Goal: Task Accomplishment & Management: Manage account settings

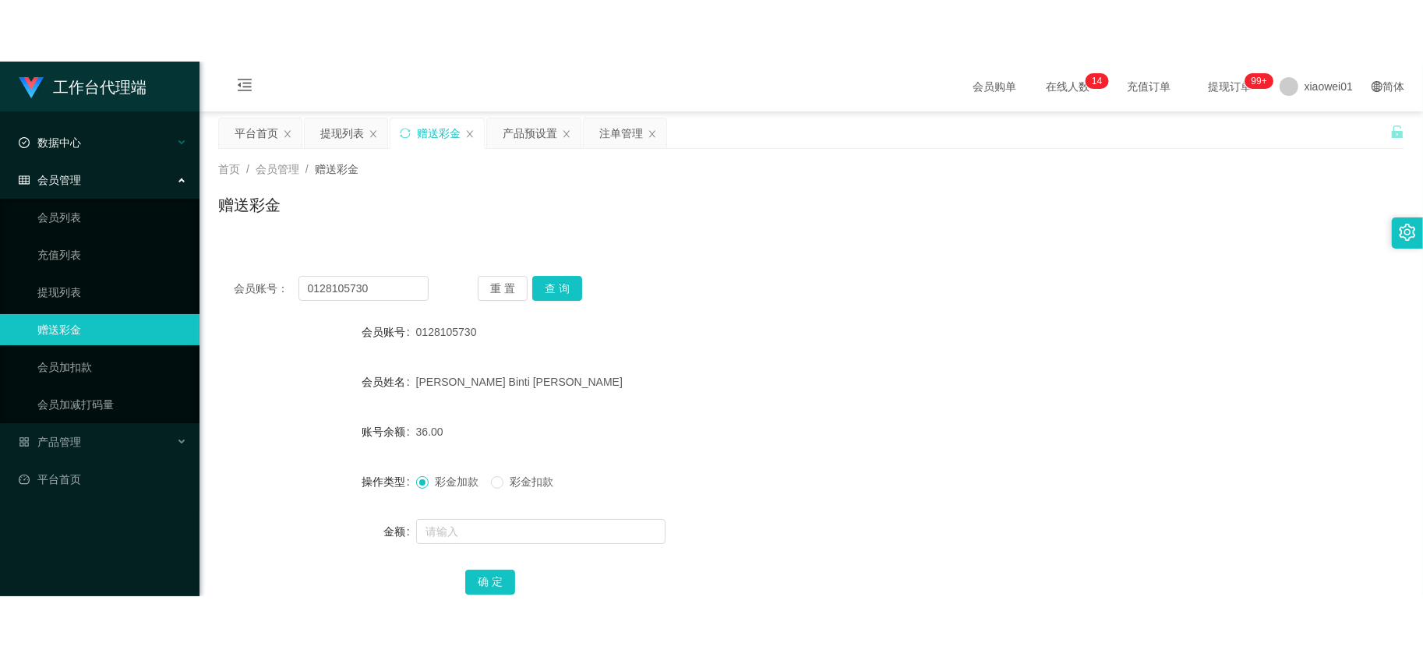
scroll to position [107, 0]
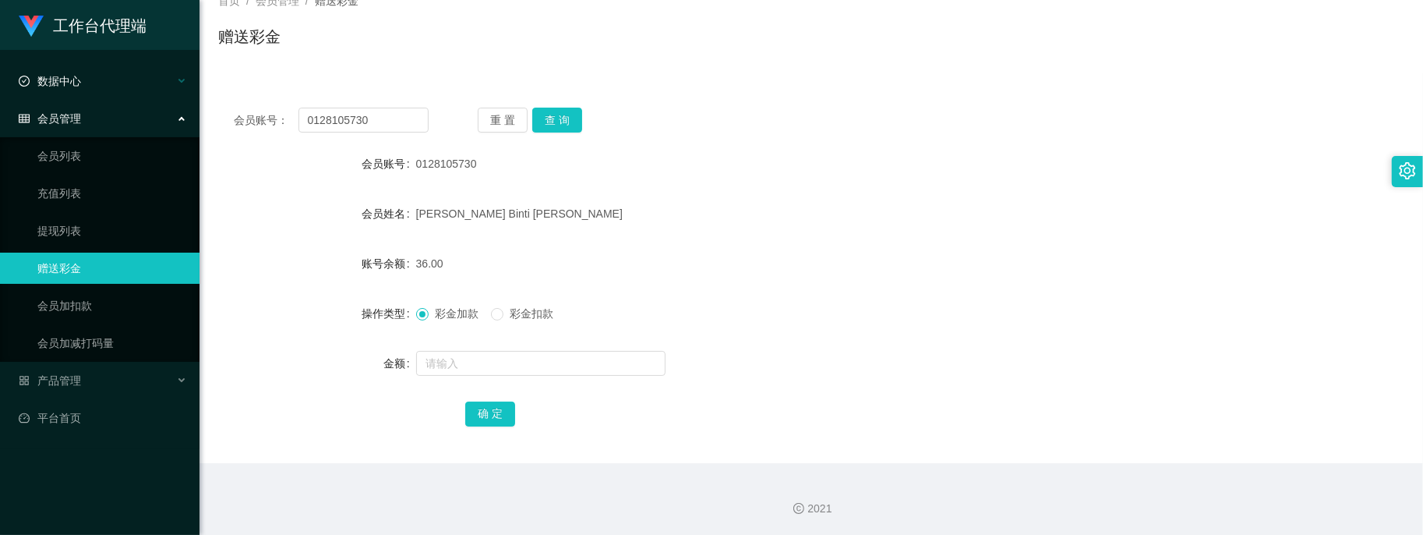
click at [125, 87] on section "工作台代理端 数据中心 会员管理 会员列表 充值列表 提现列表 赠送彩金 会员加扣款 会员加减打码量 产品管理 开奖记录 注单管理 产品列表 即时注单 产品预…" at bounding box center [711, 214] width 1423 height 642
click at [543, 115] on button "查 询" at bounding box center [557, 120] width 50 height 25
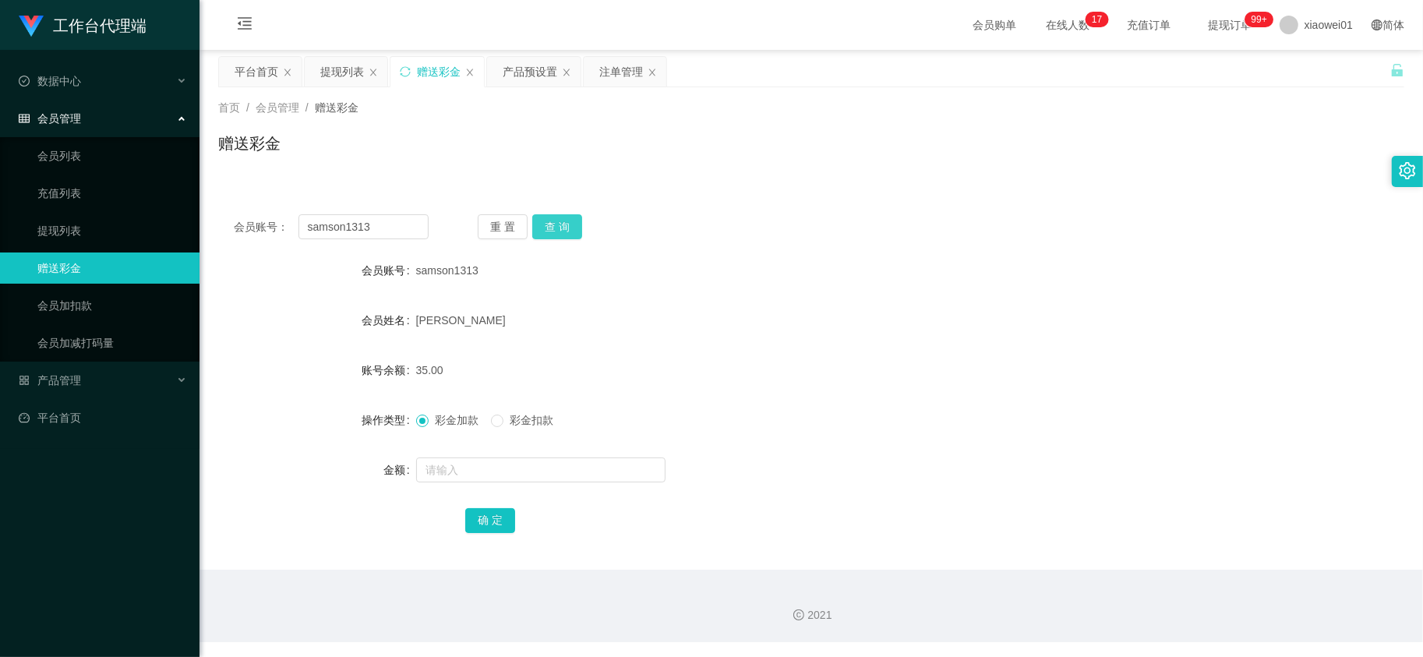
scroll to position [0, 0]
drag, startPoint x: 402, startPoint y: 223, endPoint x: 117, endPoint y: 203, distance: 286.0
click at [117, 203] on section "工作台代理端 数据中心 会员管理 会员列表 充值列表 提现列表 赠送彩金 会员加扣款 会员加减打码量 产品管理 开奖记录 注单管理 产品列表 即时注单 产品预…" at bounding box center [711, 321] width 1423 height 642
paste input "0189888490"
type input "0189888490"
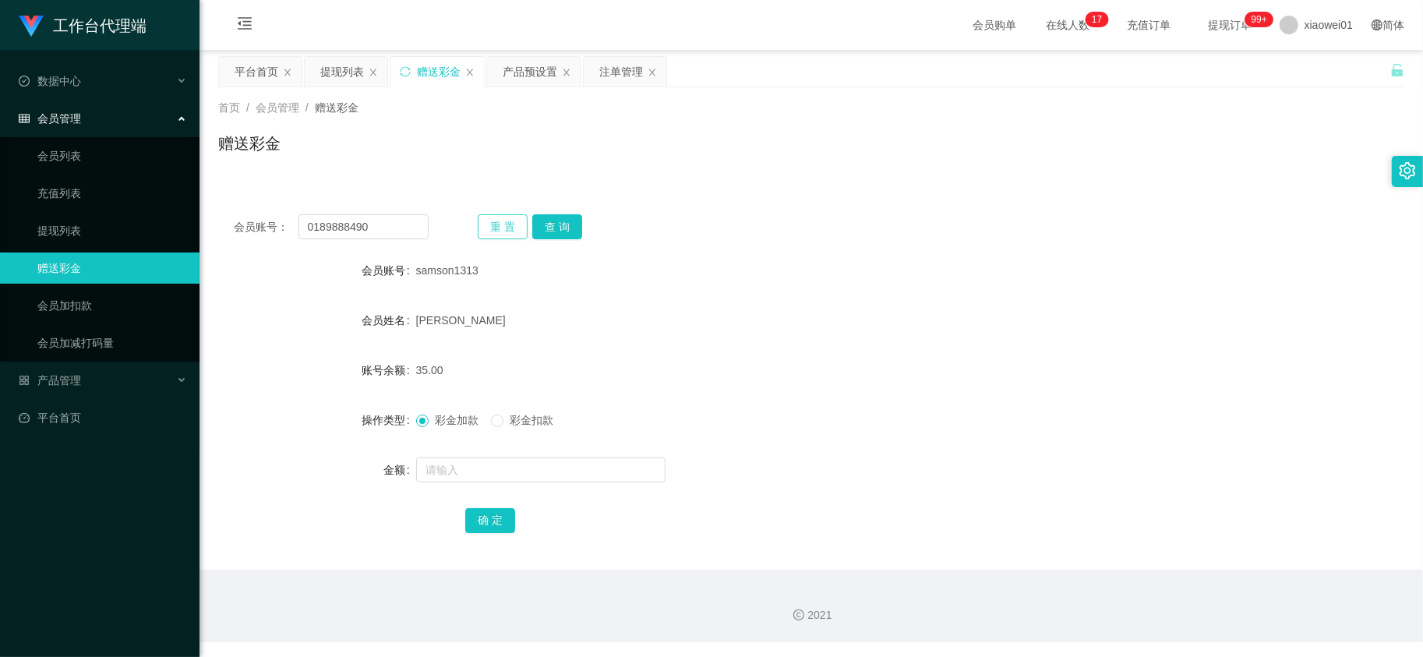
click at [524, 221] on button "重 置" at bounding box center [503, 226] width 50 height 25
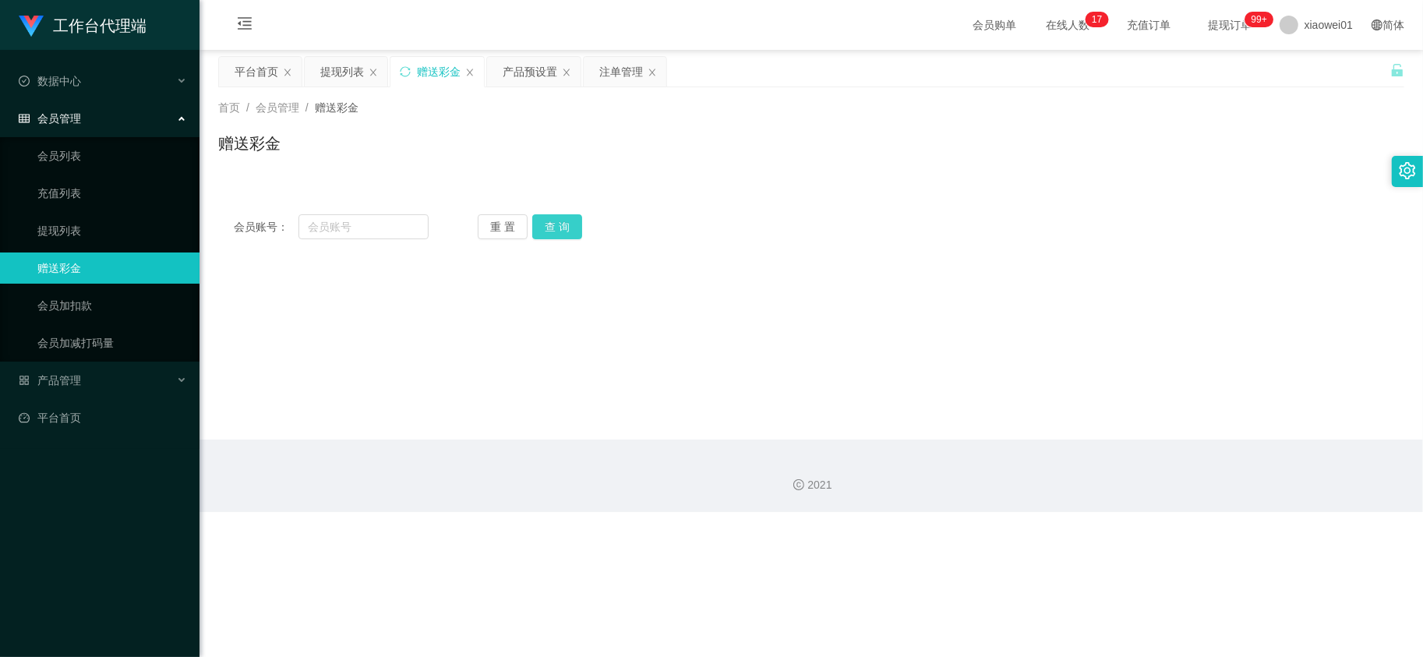
click at [550, 221] on button "查 询" at bounding box center [557, 226] width 50 height 25
click at [335, 226] on input "text" at bounding box center [363, 226] width 131 height 25
paste input "0189888490"
type input "0189888490"
click at [538, 231] on button "查 询" at bounding box center [557, 226] width 50 height 25
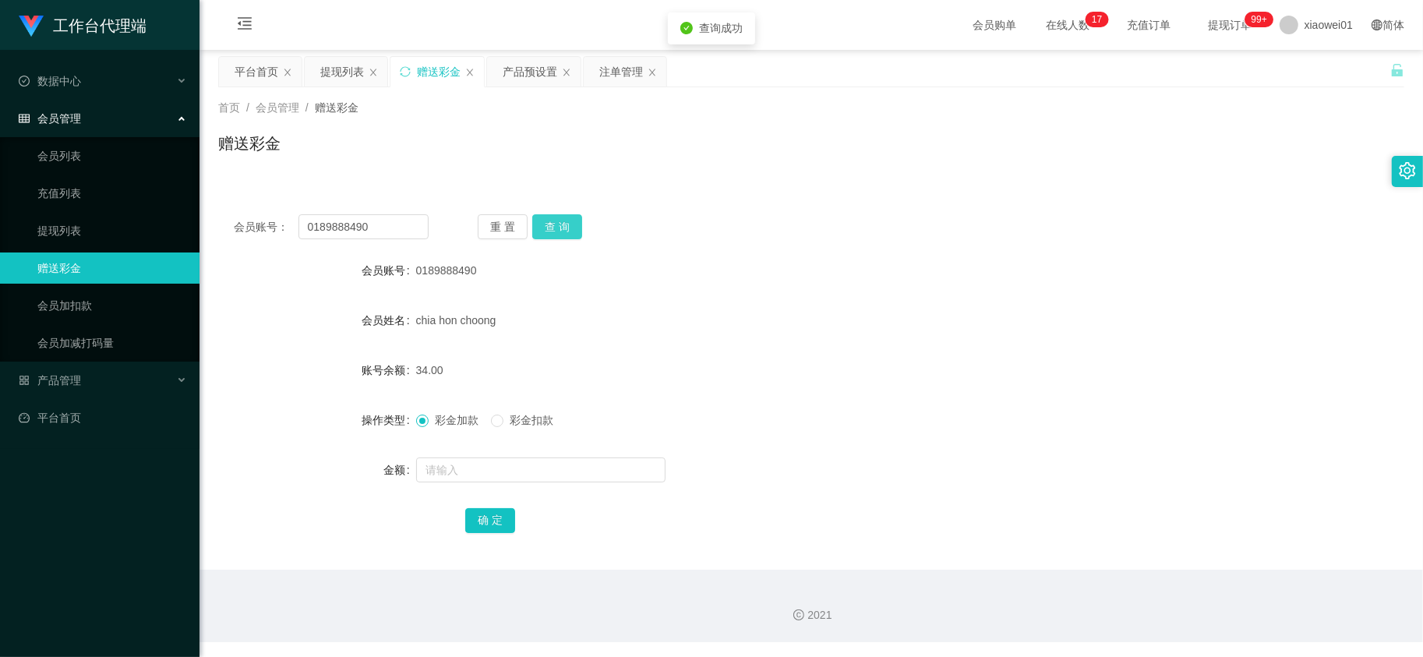
click at [542, 231] on button "查 询" at bounding box center [557, 226] width 50 height 25
click at [509, 464] on input "text" at bounding box center [540, 469] width 249 height 25
type input "500"
click at [503, 511] on button "确 定" at bounding box center [490, 520] width 50 height 25
click at [891, 321] on div "chia hon choong" at bounding box center [762, 320] width 692 height 31
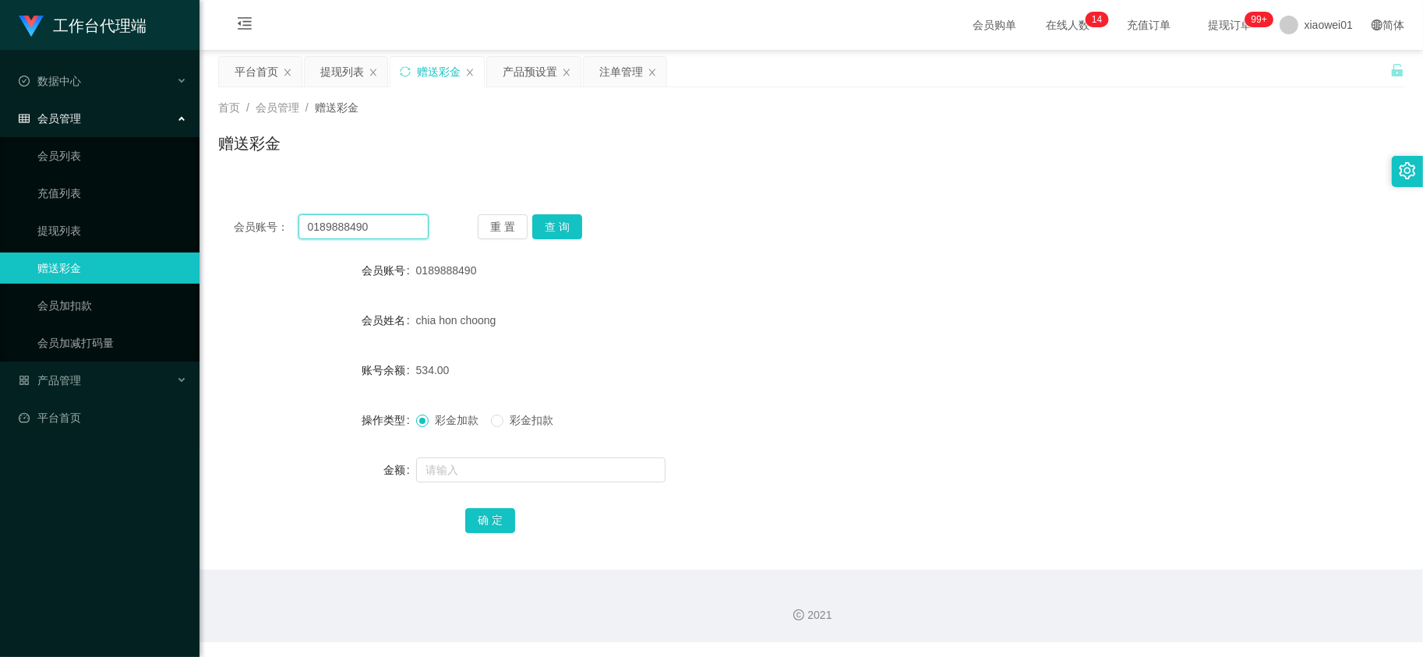
drag, startPoint x: 396, startPoint y: 224, endPoint x: 169, endPoint y: 211, distance: 227.1
click at [35, 208] on section "工作台代理端 数据中心 会员管理 会员列表 充值列表 提现列表 赠送彩金 会员加扣款 会员加减打码量 产品管理 开奖记录 注单管理 产品列表 即时注单 产品预…" at bounding box center [711, 321] width 1423 height 642
paste input "fantanyan"
type input "fantanyan"
click at [512, 215] on button "重 置" at bounding box center [503, 226] width 50 height 25
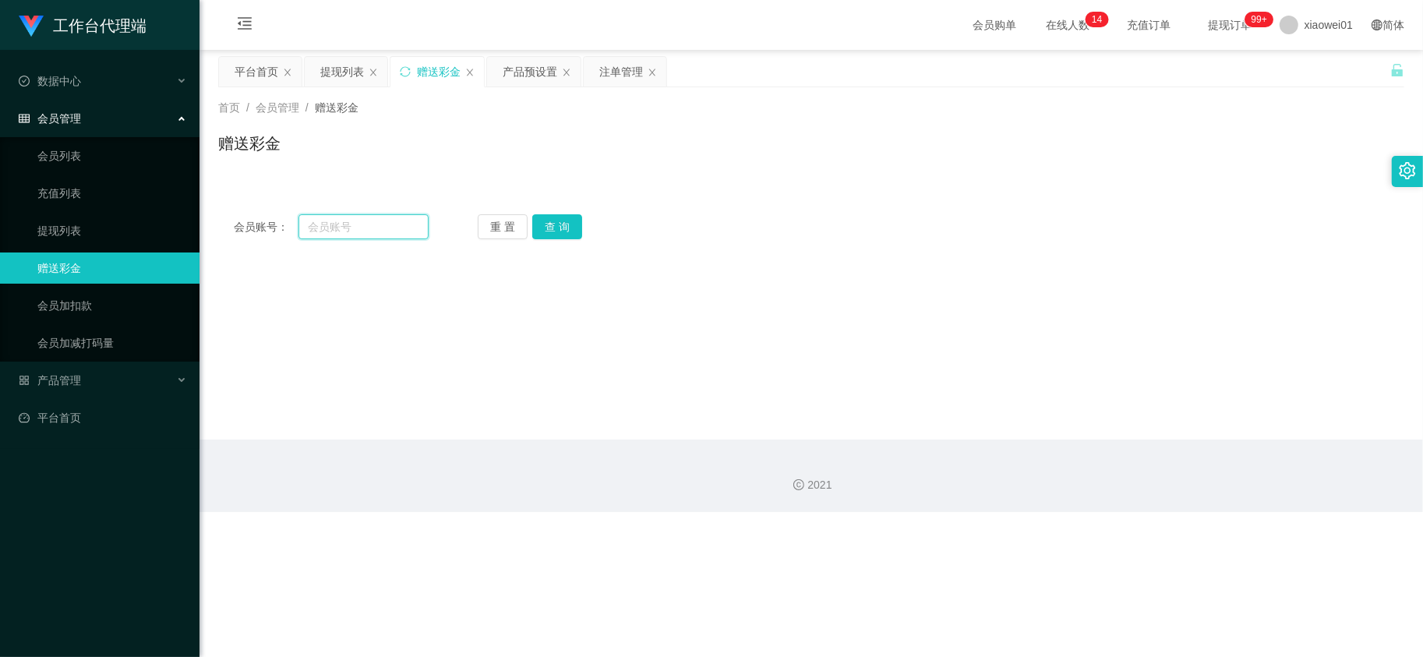
click at [317, 227] on input "text" at bounding box center [363, 226] width 131 height 25
paste input "fantanyan"
type input "fantanyan"
click at [581, 231] on div "重 置 查 询" at bounding box center [575, 226] width 195 height 25
click at [556, 231] on button "查 询" at bounding box center [557, 226] width 50 height 25
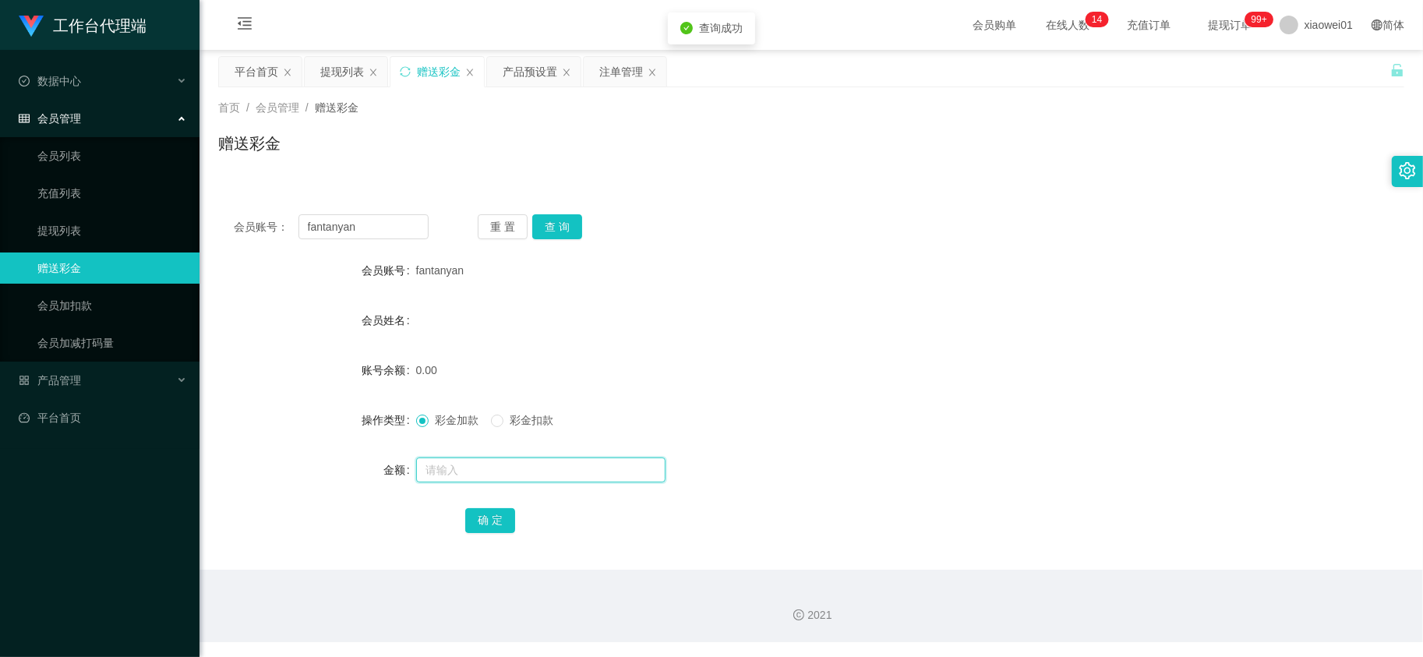
click at [489, 475] on input "text" at bounding box center [540, 469] width 249 height 25
type input "30"
click at [482, 523] on button "确 定" at bounding box center [490, 520] width 50 height 25
click at [523, 76] on div "产品预设置" at bounding box center [530, 72] width 55 height 30
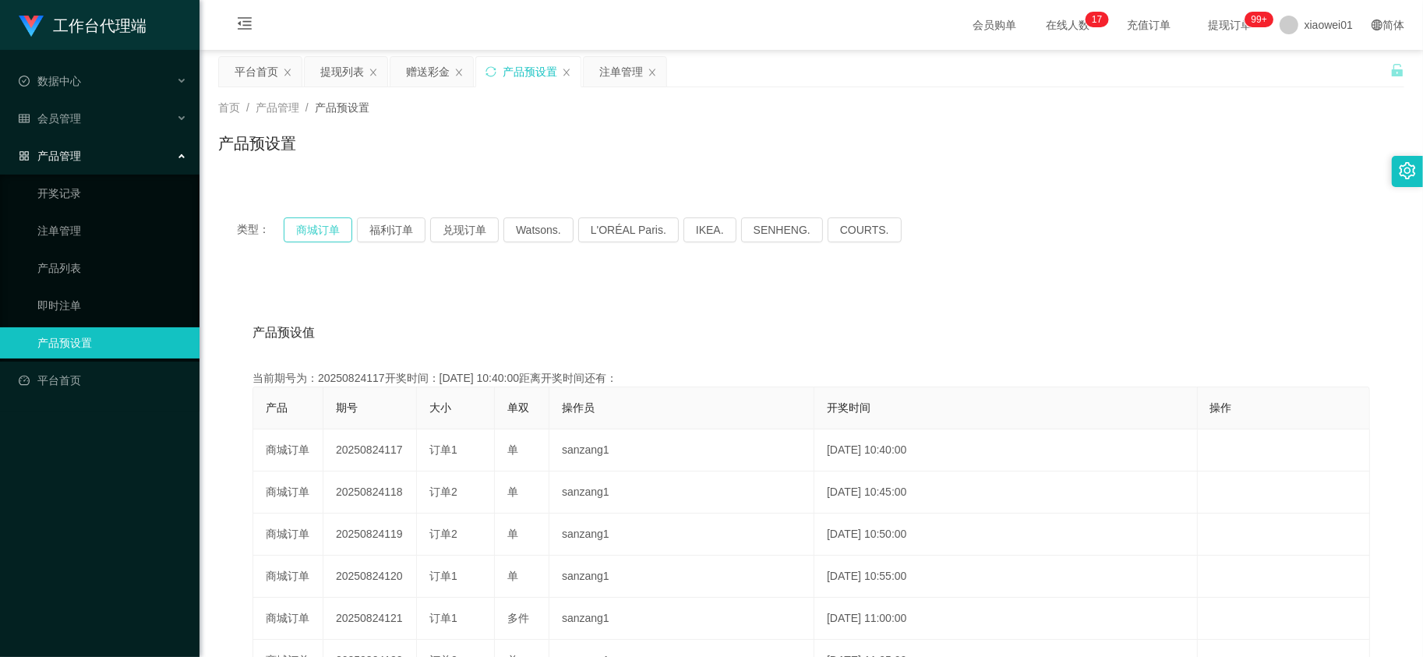
click at [317, 231] on button "商城订单" at bounding box center [318, 229] width 69 height 25
click at [431, 71] on div "赠送彩金" at bounding box center [428, 72] width 44 height 30
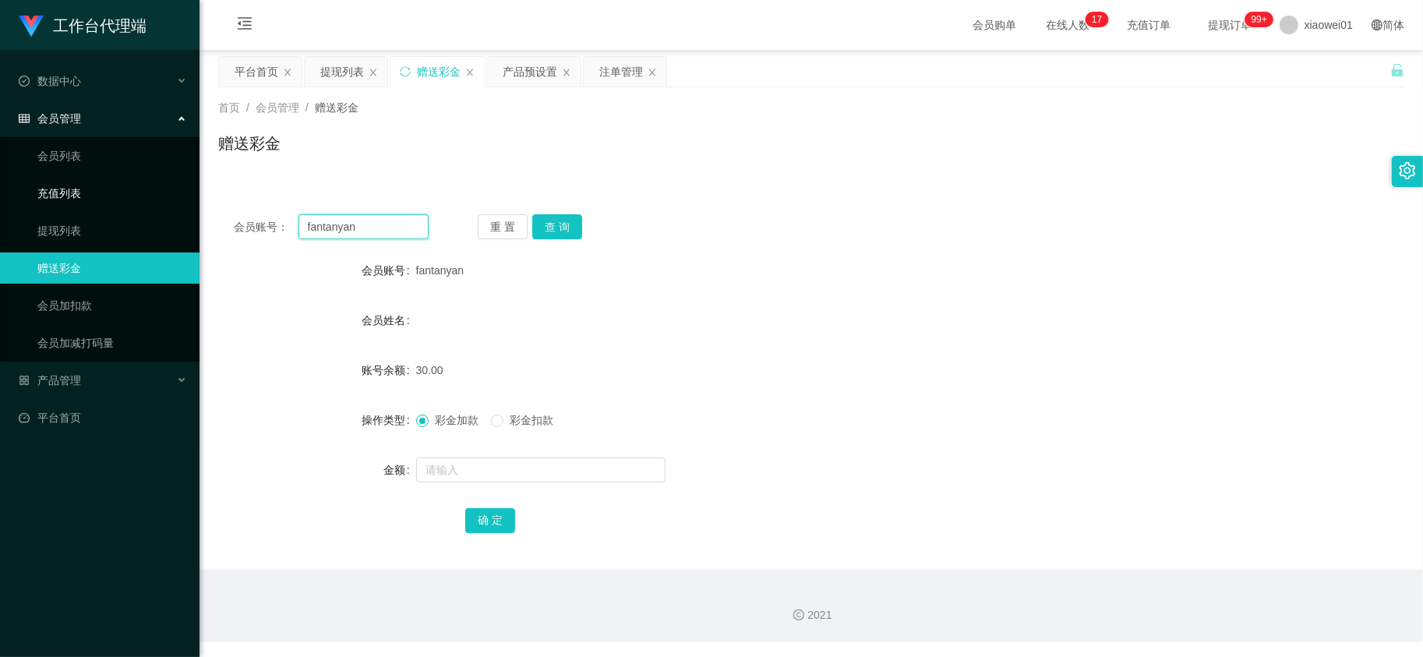
drag, startPoint x: 388, startPoint y: 226, endPoint x: 110, endPoint y: 207, distance: 278.8
click at [79, 204] on section "工作台代理端 数据中心 会员管理 会员列表 充值列表 提现列表 赠送彩金 会员加扣款 会员加减打码量 产品管理 开奖记录 注单管理 产品列表 即时注单 产品预…" at bounding box center [711, 321] width 1423 height 642
paste input "Sun1234567"
type input "Sun1234567"
click at [567, 220] on button "查 询" at bounding box center [557, 226] width 50 height 25
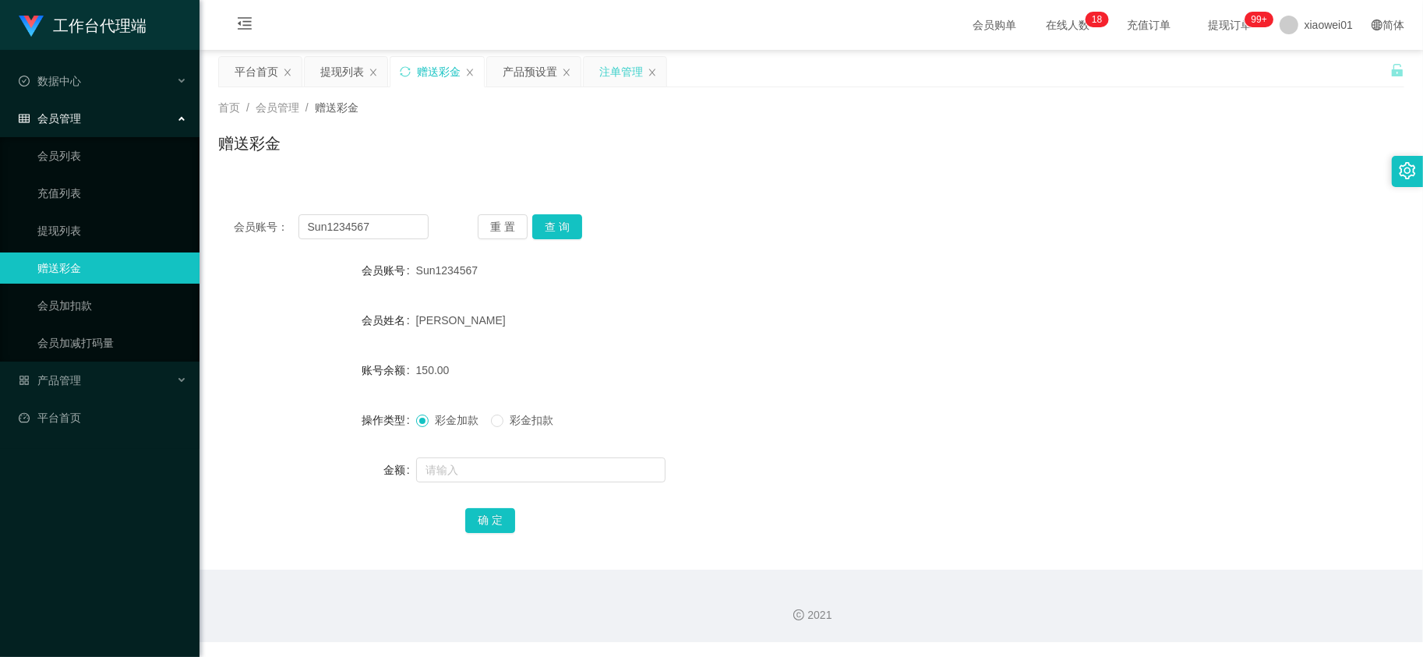
click at [624, 65] on div "注单管理" at bounding box center [621, 72] width 44 height 30
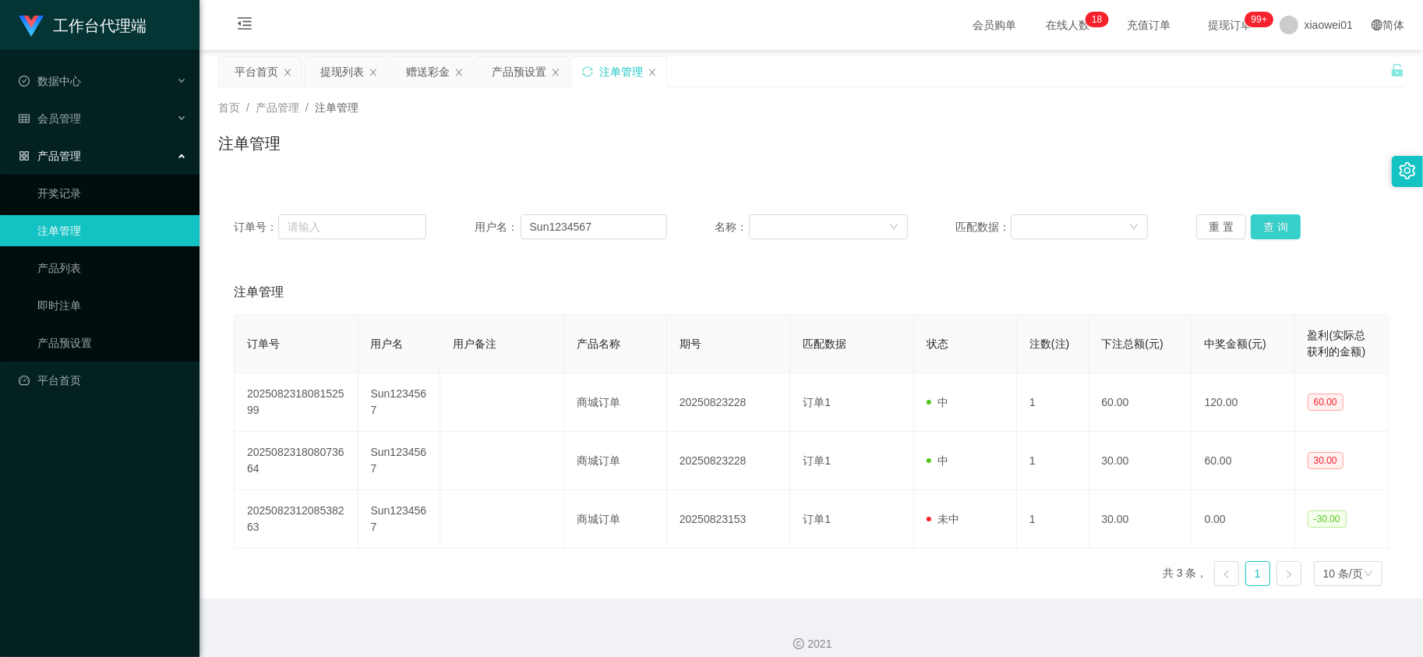
click at [1271, 220] on button "查 询" at bounding box center [1276, 226] width 50 height 25
drag, startPoint x: 594, startPoint y: 231, endPoint x: 436, endPoint y: 242, distance: 157.9
click at [296, 238] on div "订单号： 用户名： Sun1234567 名称： 匹配数据： 重 置 查 询" at bounding box center [811, 226] width 1155 height 25
click at [1290, 215] on button "查 询" at bounding box center [1276, 226] width 50 height 25
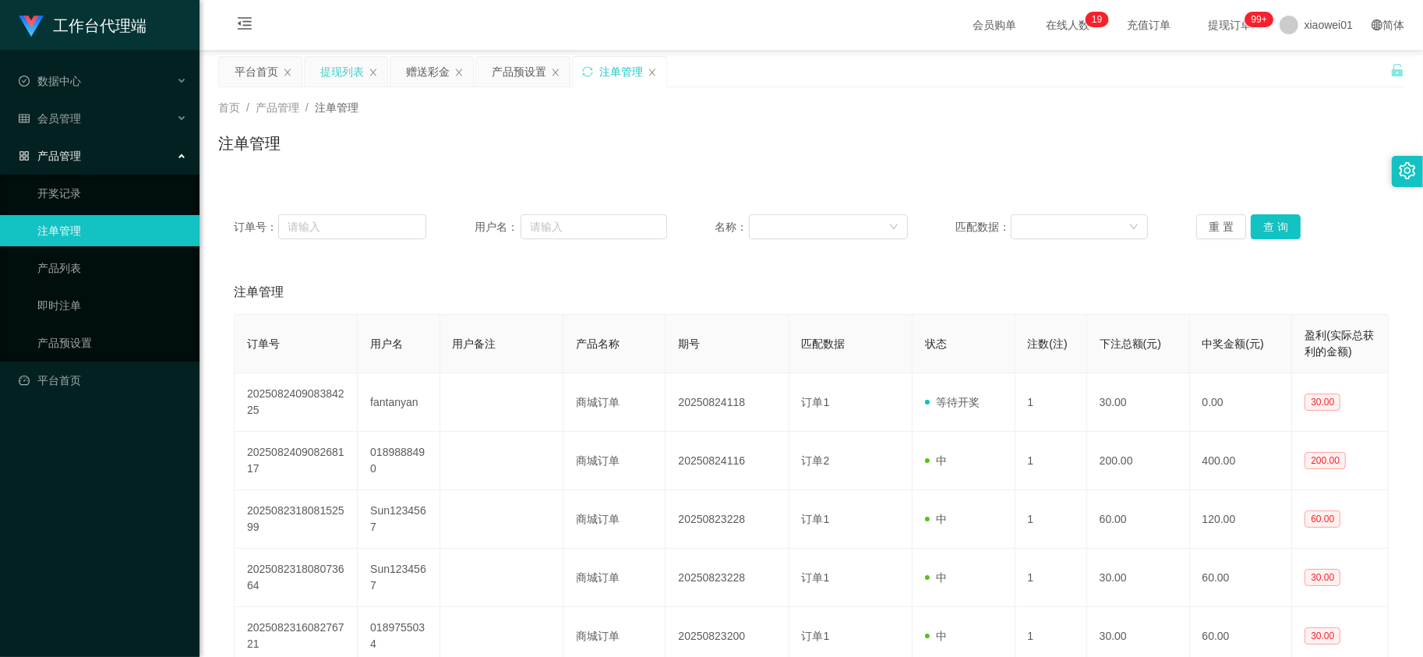
click at [343, 67] on div "提现列表" at bounding box center [342, 72] width 44 height 30
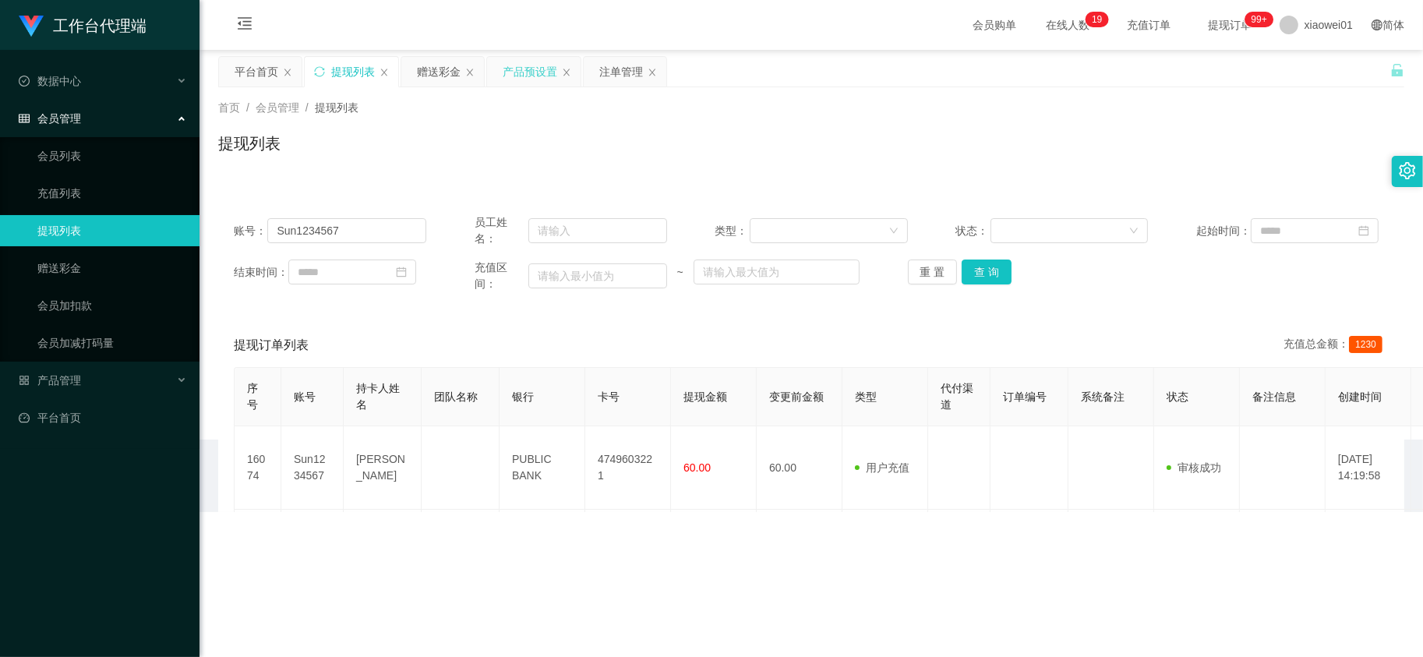
click at [539, 74] on div "产品预设置" at bounding box center [530, 72] width 55 height 30
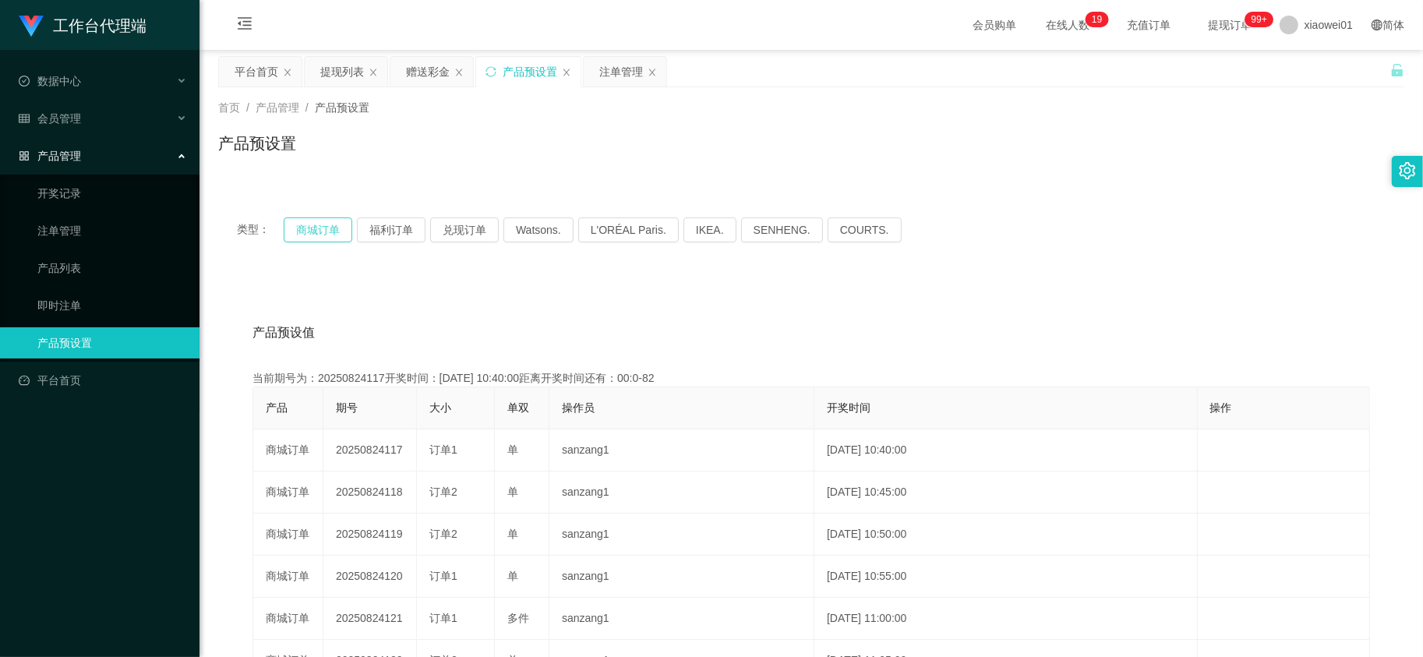
click at [289, 234] on button "商城订单" at bounding box center [318, 229] width 69 height 25
click at [290, 234] on button "商城订单" at bounding box center [318, 229] width 69 height 25
click at [417, 65] on div "赠送彩金" at bounding box center [428, 72] width 44 height 30
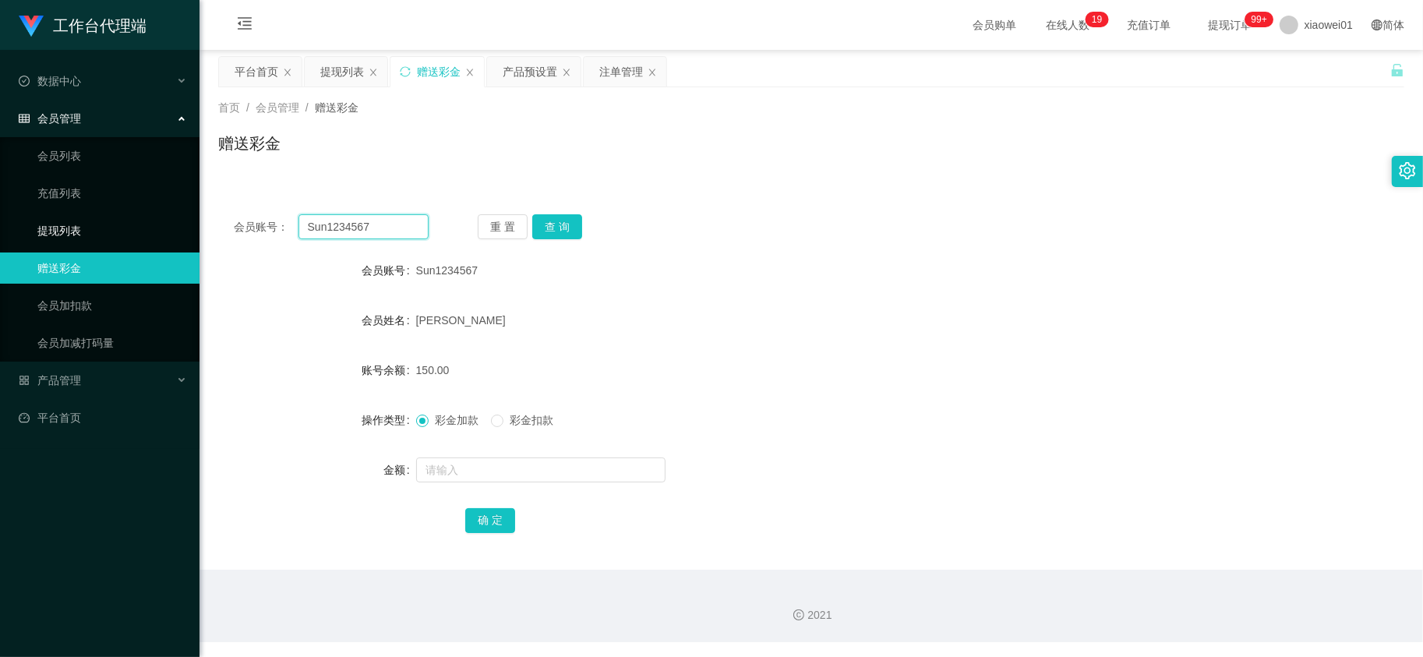
drag, startPoint x: 358, startPoint y: 226, endPoint x: 153, endPoint y: 220, distance: 205.8
click at [153, 220] on section "工作台代理端 数据中心 会员管理 会员列表 充值列表 提现列表 赠送彩金 会员加扣款 会员加减打码量 产品管理 开奖记录 注单管理 产品列表 即时注单 产品预…" at bounding box center [711, 321] width 1423 height 642
paste input "fantanyan"
type input "fantanyan"
click at [569, 227] on button "查 询" at bounding box center [557, 226] width 50 height 25
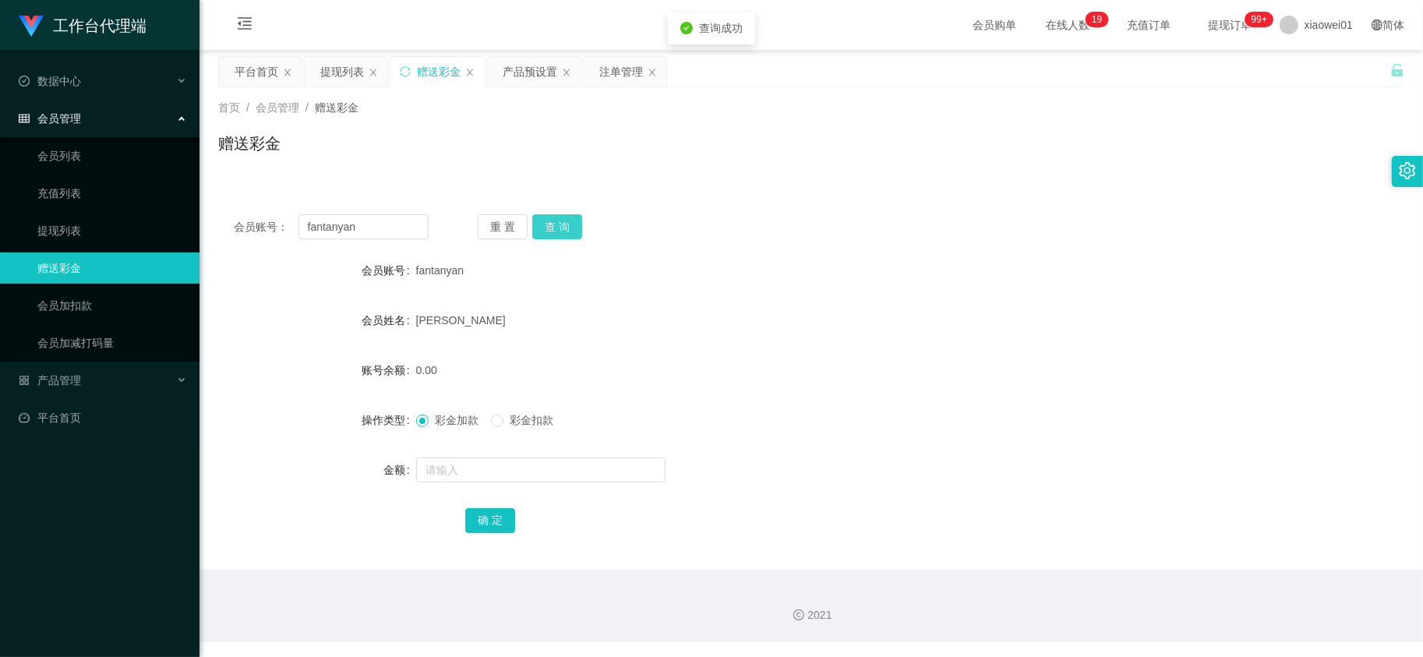
click at [567, 227] on button "查 询" at bounding box center [557, 226] width 50 height 25
click at [511, 471] on input "text" at bounding box center [540, 469] width 249 height 25
type input "60"
click at [563, 228] on button "查 询" at bounding box center [557, 226] width 50 height 25
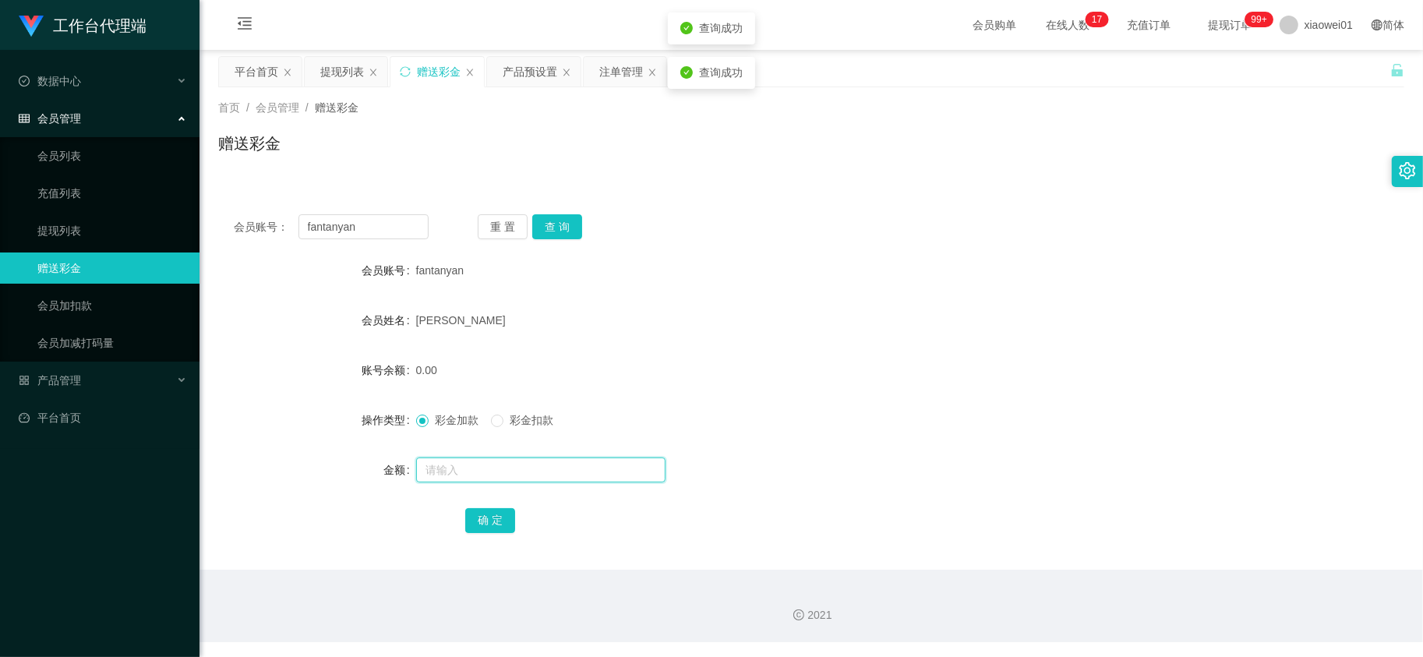
click at [481, 475] on input "text" at bounding box center [540, 469] width 249 height 25
type input "60"
click at [491, 513] on button "确 定" at bounding box center [490, 520] width 50 height 25
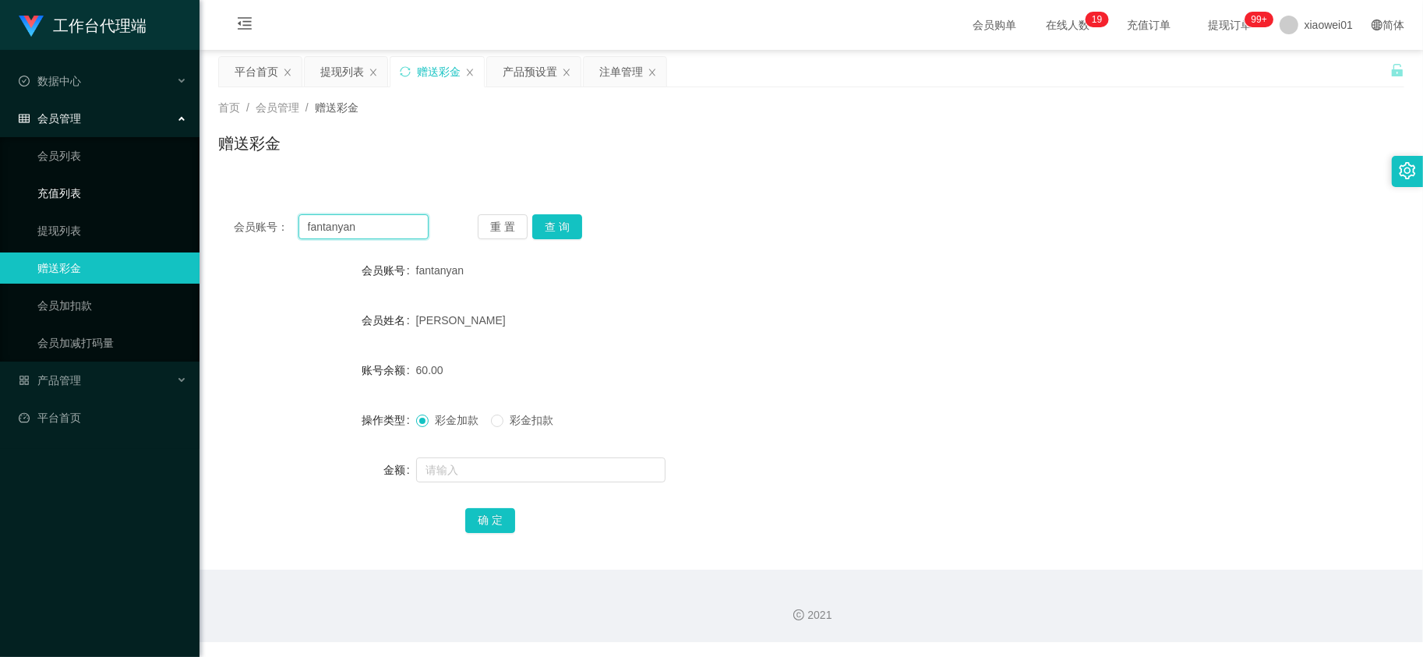
drag, startPoint x: 352, startPoint y: 231, endPoint x: 67, endPoint y: 192, distance: 287.9
click at [70, 197] on section "工作台代理端 数据中心 会员管理 会员列表 充值列表 提现列表 赠送彩金 会员加扣款 会员加减打码量 产品管理 开奖记录 注单管理 产品列表 即时注单 产品预…" at bounding box center [711, 321] width 1423 height 642
paste input "Ling66"
type input "Ling66"
click at [559, 220] on button "查 询" at bounding box center [557, 226] width 50 height 25
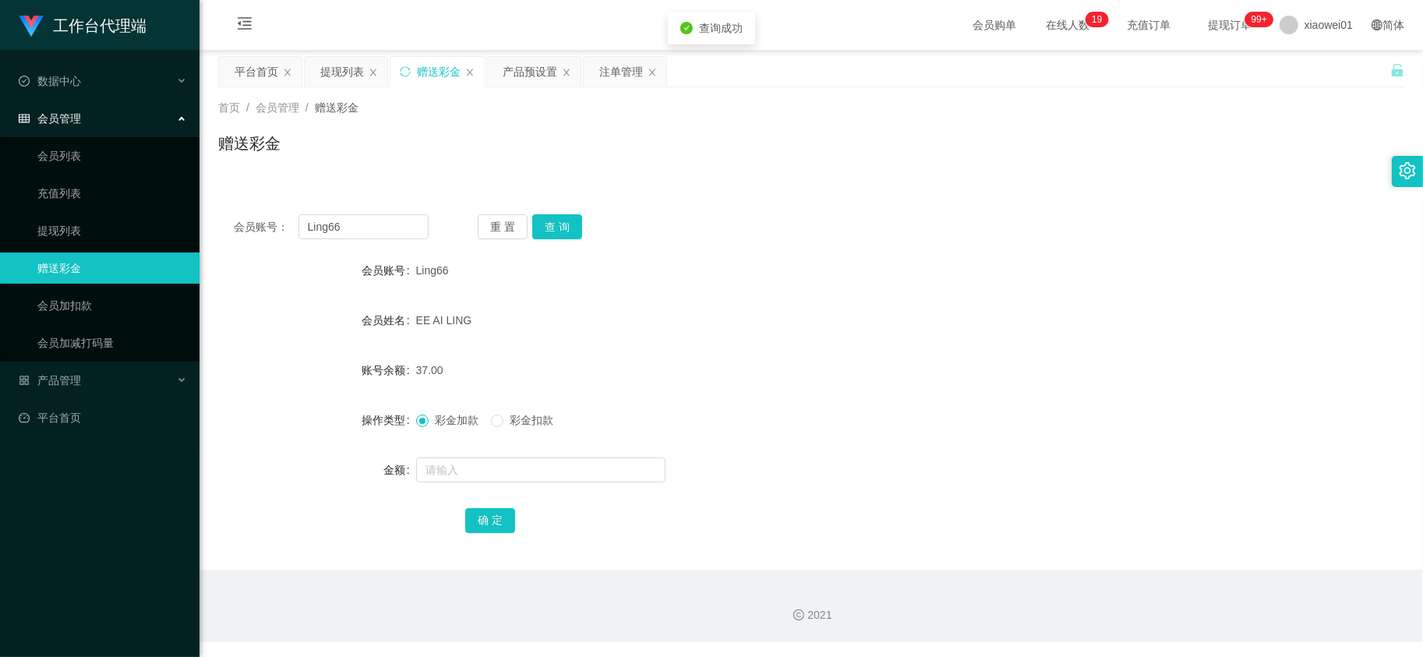
click at [453, 422] on span "彩金加款" at bounding box center [457, 420] width 56 height 12
click at [469, 461] on input "text" at bounding box center [540, 469] width 249 height 25
type input "500"
click at [493, 520] on button "确 定" at bounding box center [490, 520] width 50 height 25
click at [879, 308] on div "EE AI LING" at bounding box center [762, 320] width 692 height 31
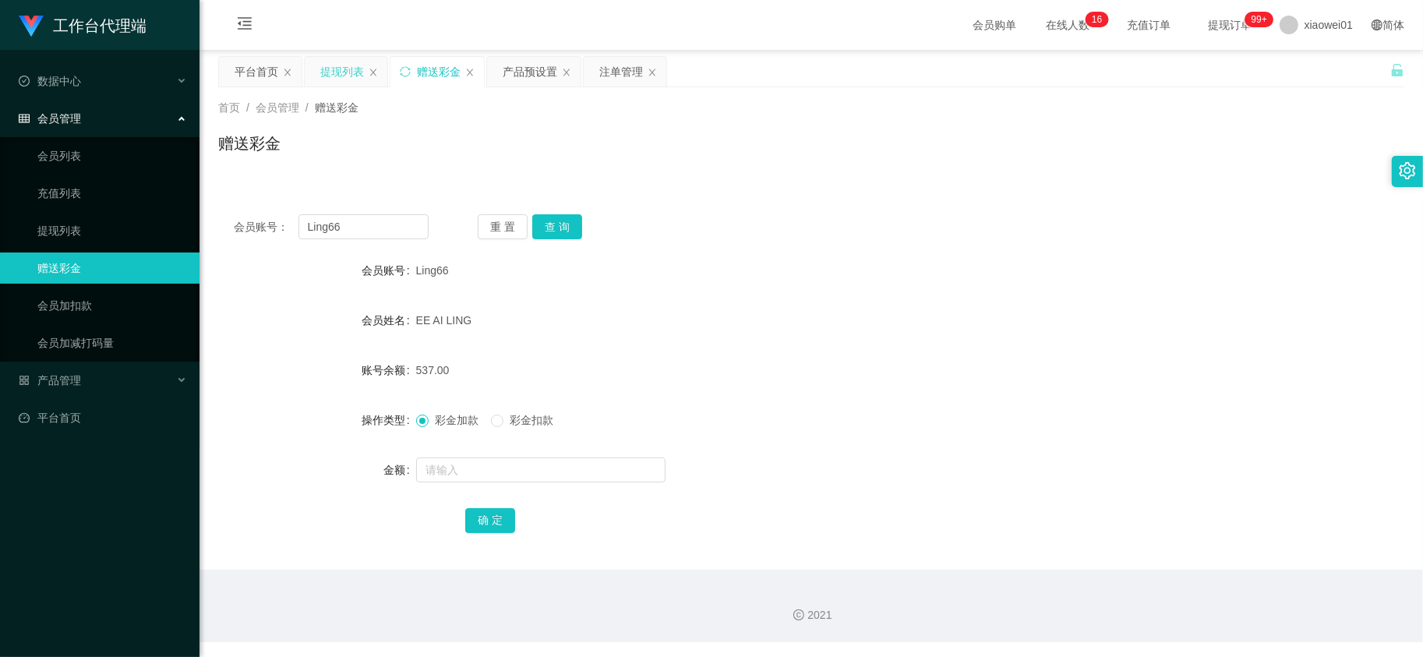
click at [340, 74] on div "提现列表" at bounding box center [342, 72] width 44 height 30
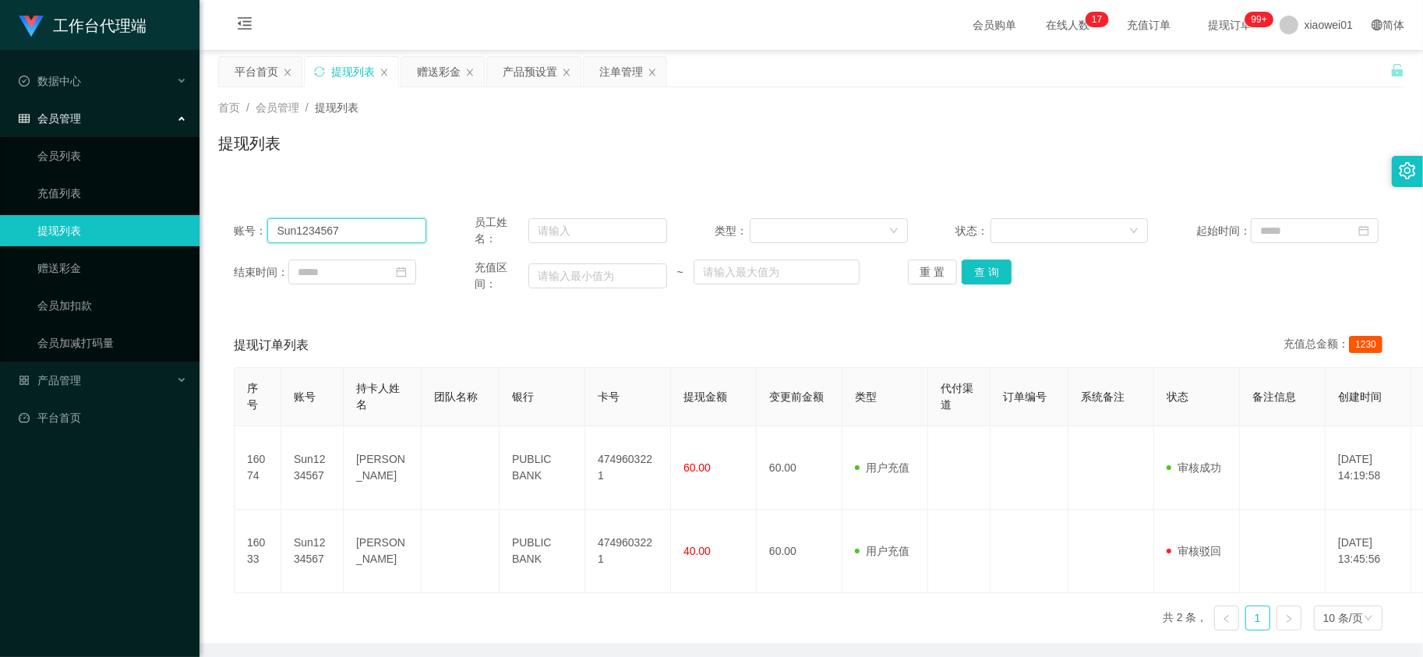
click at [394, 228] on input "Sun1234567" at bounding box center [346, 230] width 159 height 25
drag, startPoint x: 974, startPoint y: 274, endPoint x: 987, endPoint y: 271, distance: 12.7
click at [974, 274] on button "查 询" at bounding box center [987, 272] width 50 height 25
drag, startPoint x: 421, startPoint y: 230, endPoint x: 148, endPoint y: 177, distance: 277.9
click at [154, 178] on section "工作台代理端 数据中心 会员管理 会员列表 充值列表 提现列表 赠送彩金 会员加扣款 会员加减打码量 产品管理 开奖记录 注单管理 产品列表 即时注单 产品预…" at bounding box center [711, 357] width 1423 height 715
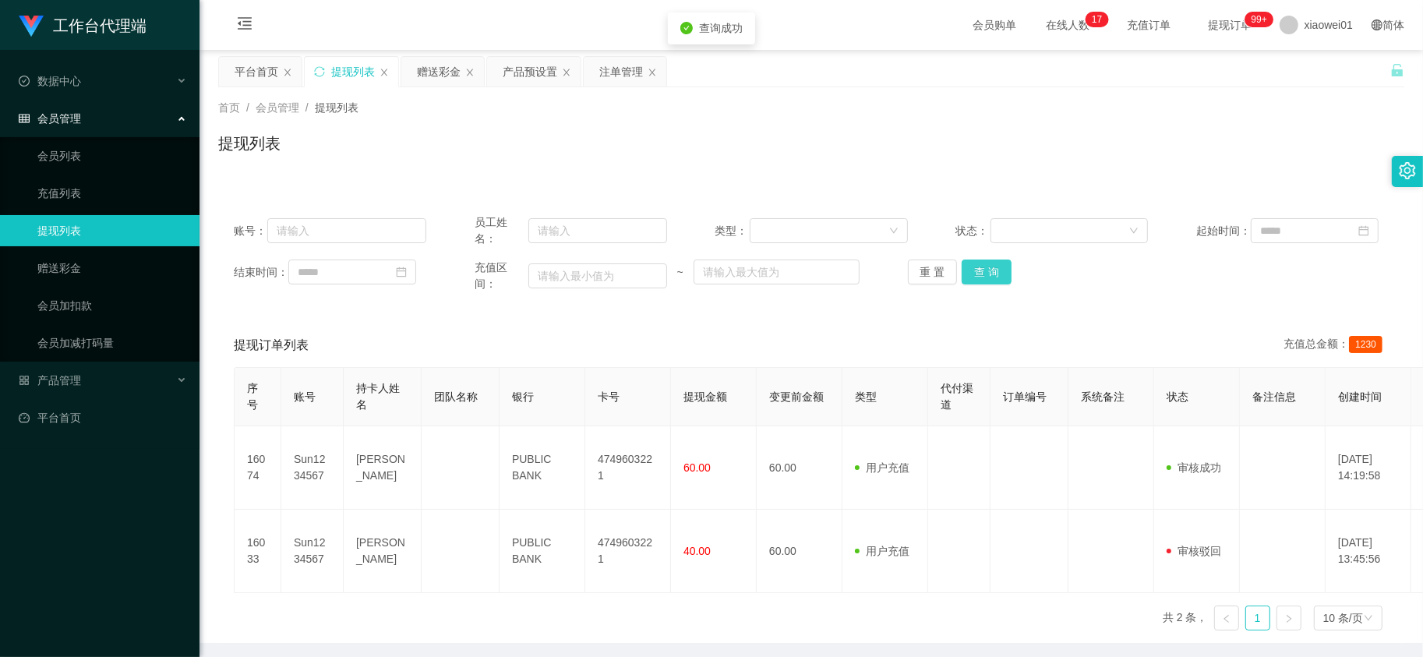
click at [991, 281] on button "查 询" at bounding box center [987, 272] width 50 height 25
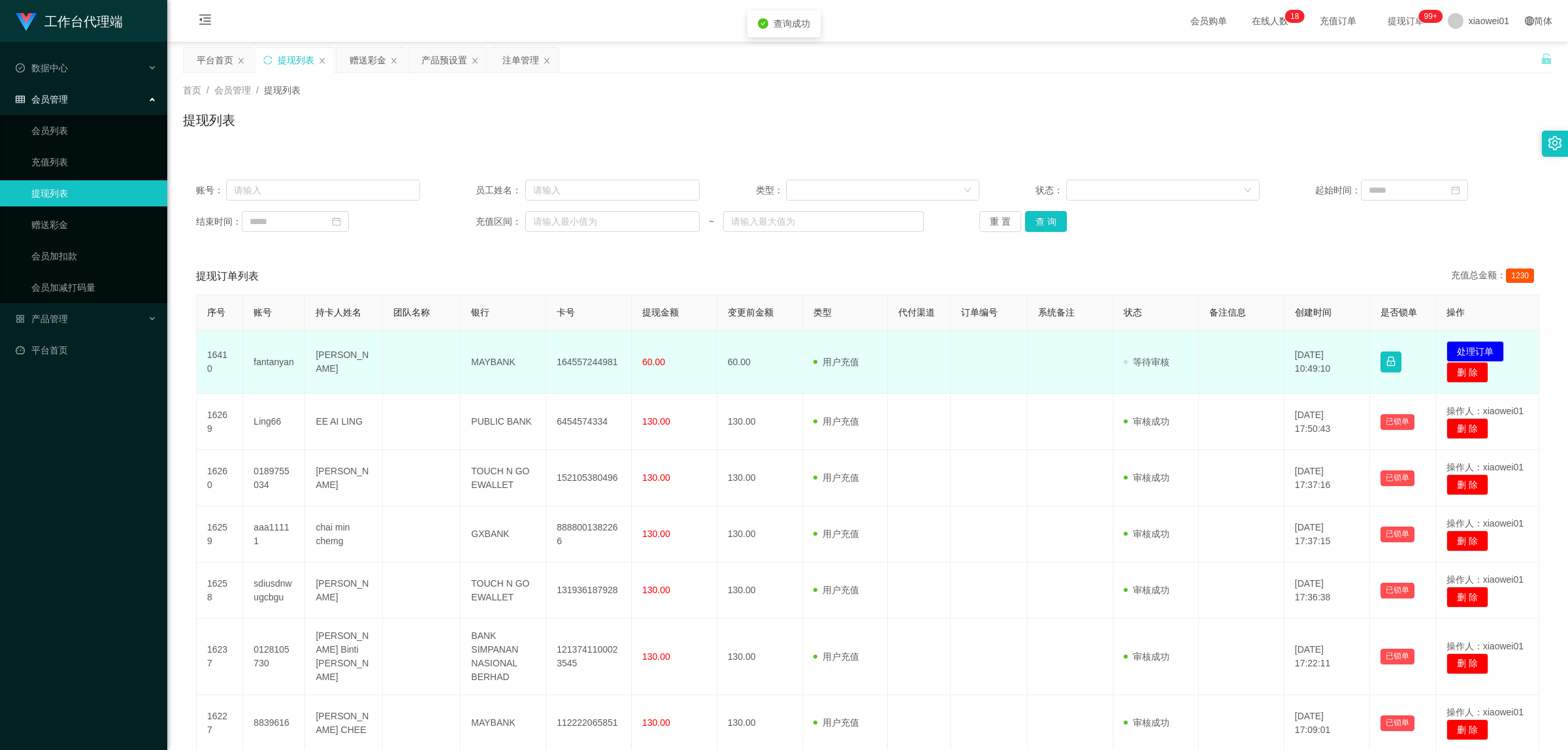
click at [570, 357] on td "164557244981" at bounding box center [589, 362] width 86 height 64
copy td "164557244981"
click at [1192, 349] on button "处理订单" at bounding box center [1475, 351] width 58 height 21
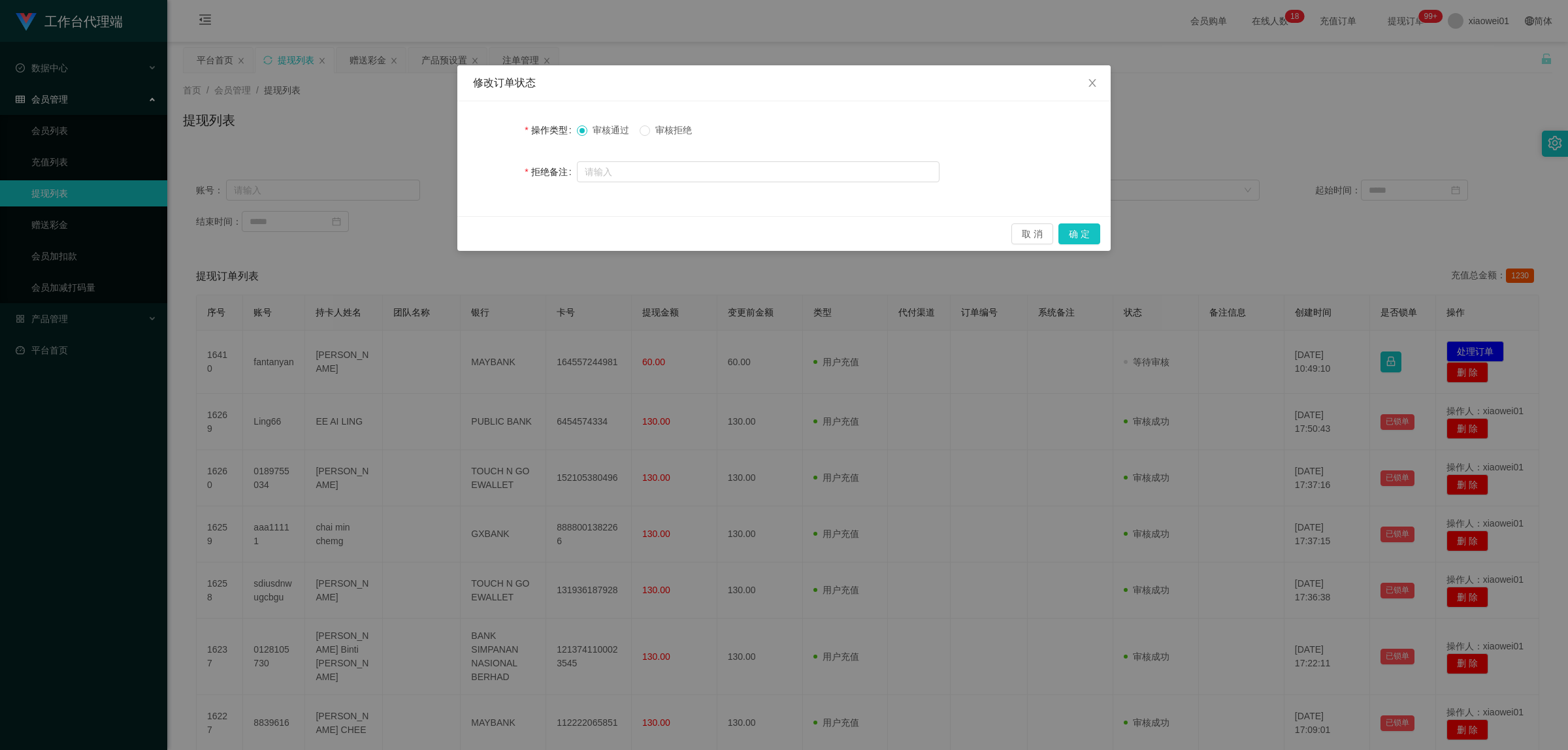
drag, startPoint x: 1112, startPoint y: 230, endPoint x: 1100, endPoint y: 235, distance: 13.0
click at [1109, 232] on div "修改订单状态 操作类型 审核通过 审核拒绝 拒绝备注 取 消 确 定" at bounding box center [784, 375] width 1568 height 750
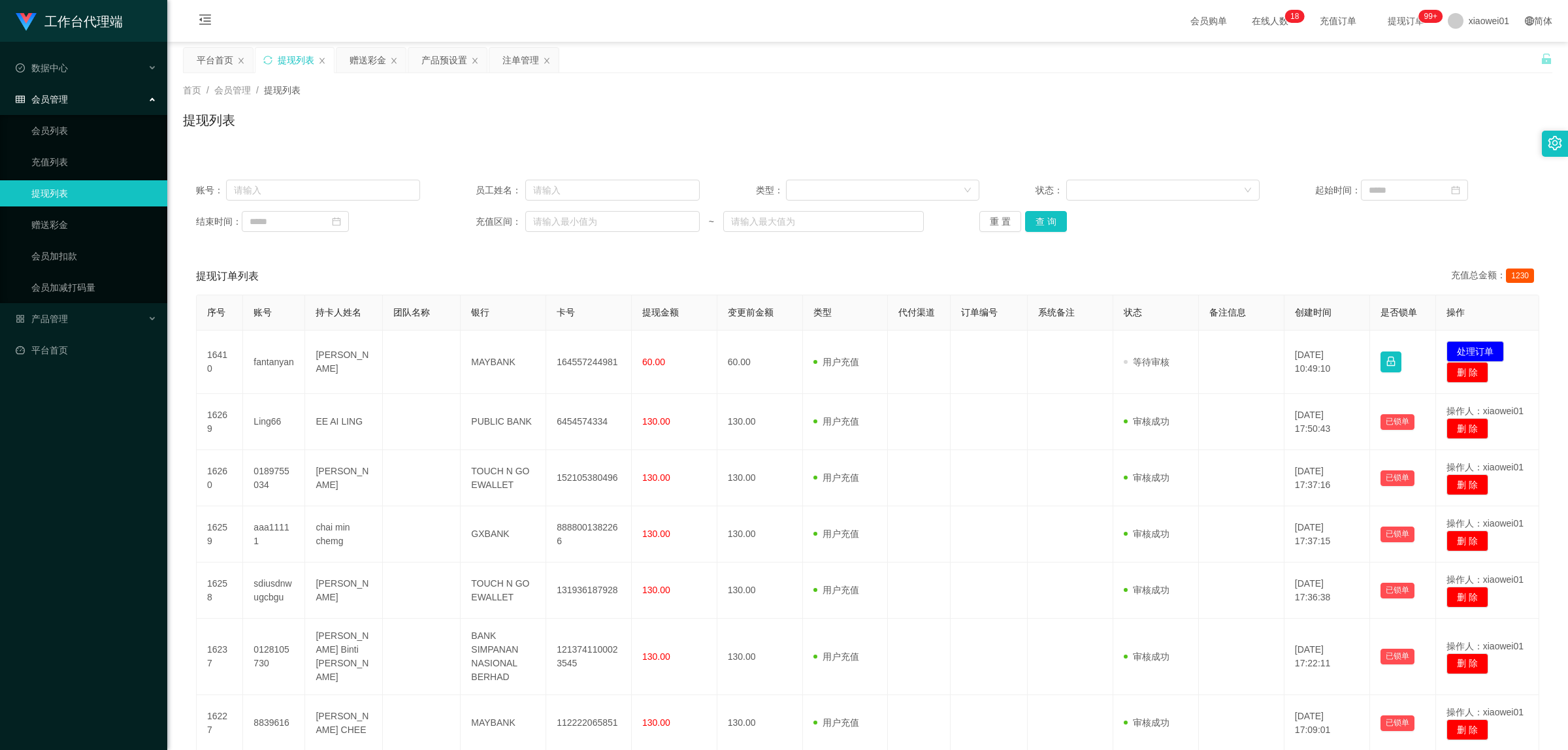
click at [1092, 235] on div "修改订单状态 操作类型 审核通过 审核拒绝 拒绝备注 取 消 确 定" at bounding box center [784, 375] width 1568 height 750
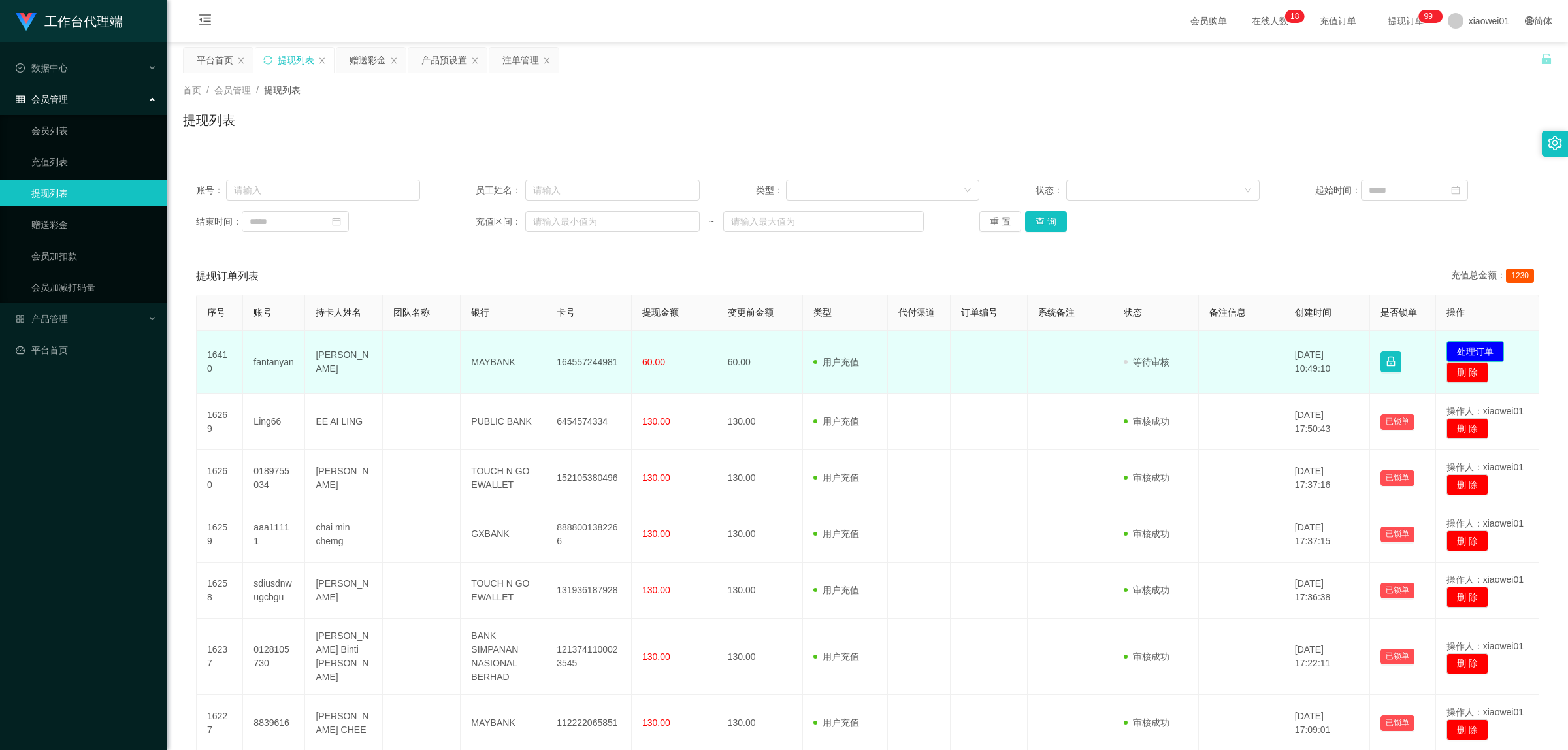
click at [1192, 344] on button "处理订单" at bounding box center [1475, 351] width 58 height 21
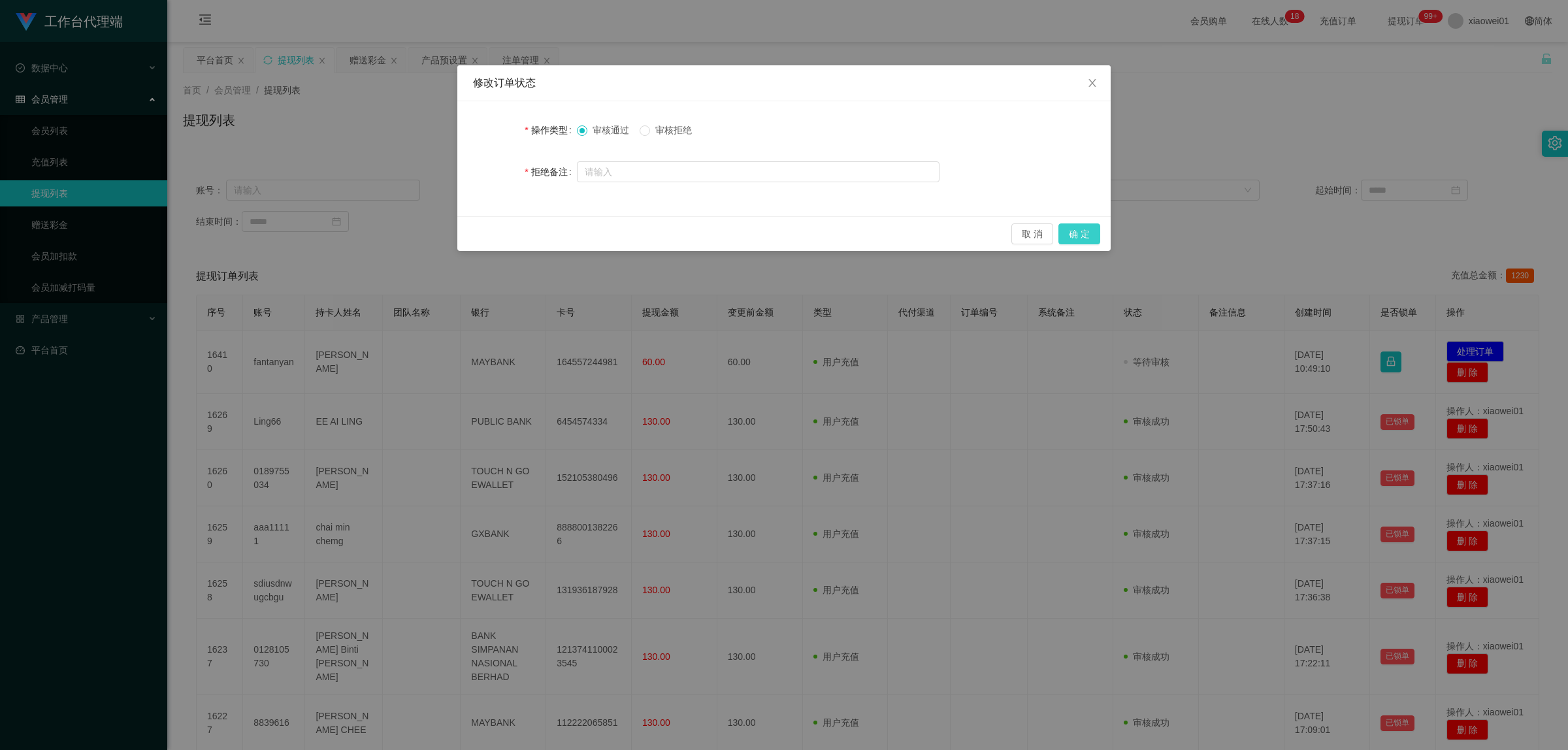
click at [1091, 234] on button "确 定" at bounding box center [1080, 234] width 42 height 21
